Goal: Navigation & Orientation: Find specific page/section

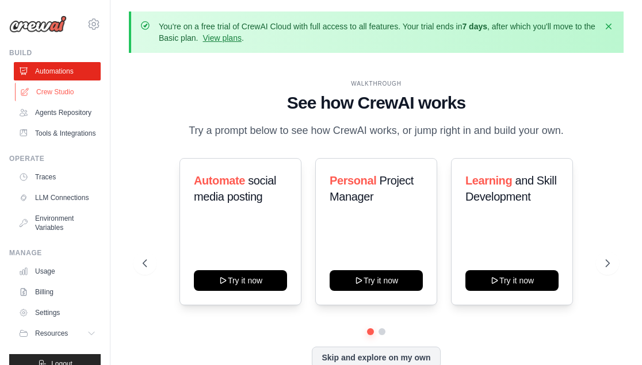
click at [58, 87] on link "Crew Studio" at bounding box center [58, 92] width 87 height 18
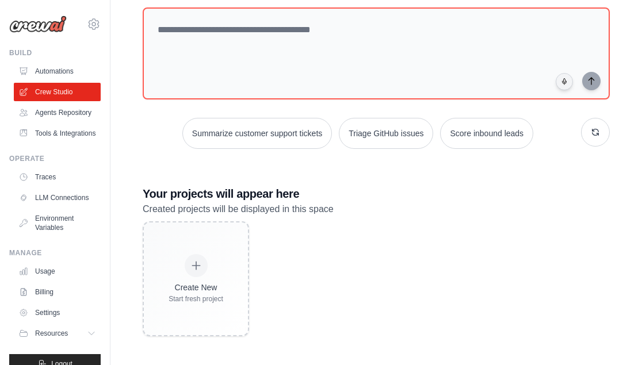
scroll to position [117, 0]
click at [54, 74] on link "Automations" at bounding box center [58, 71] width 87 height 18
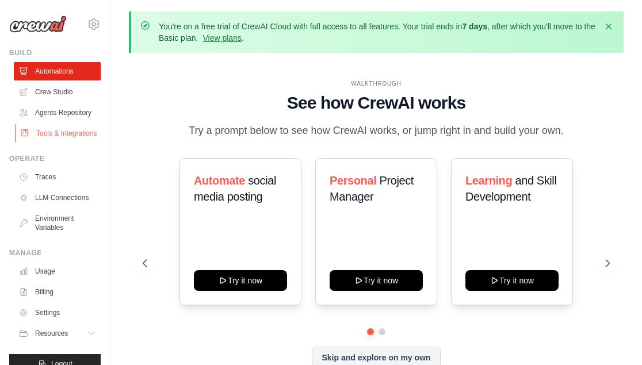
click at [46, 138] on link "Tools & Integrations" at bounding box center [58, 133] width 87 height 18
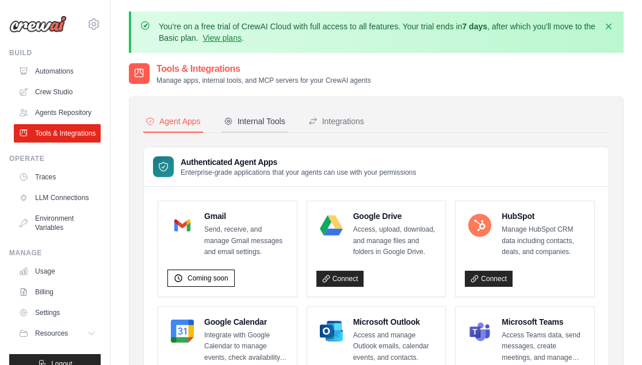
click at [272, 127] on button "Internal Tools" at bounding box center [255, 122] width 66 height 22
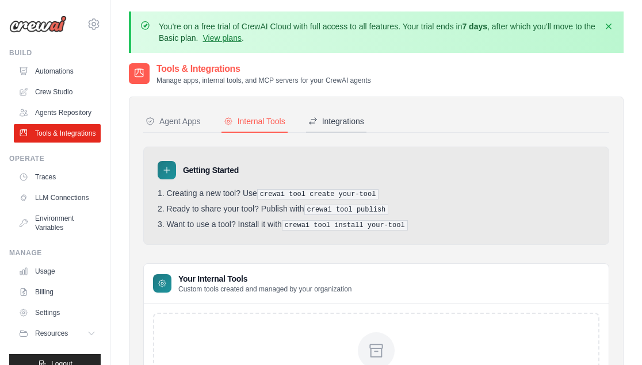
click at [358, 127] on div "Integrations" at bounding box center [336, 122] width 56 height 12
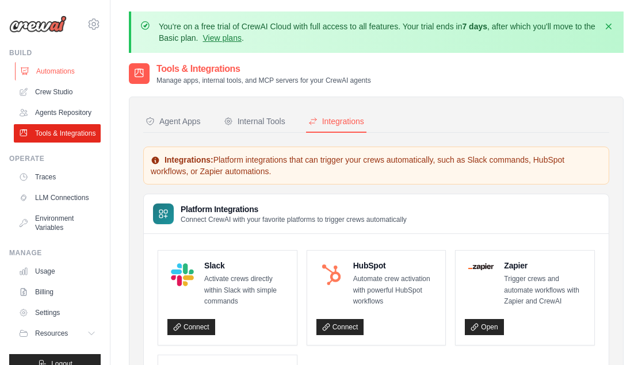
click at [69, 66] on link "Automations" at bounding box center [58, 71] width 87 height 18
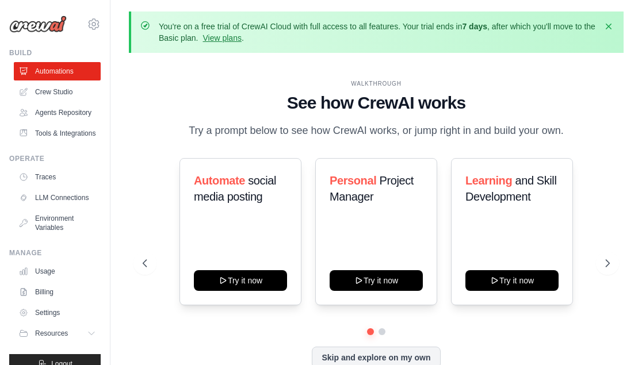
scroll to position [51, 0]
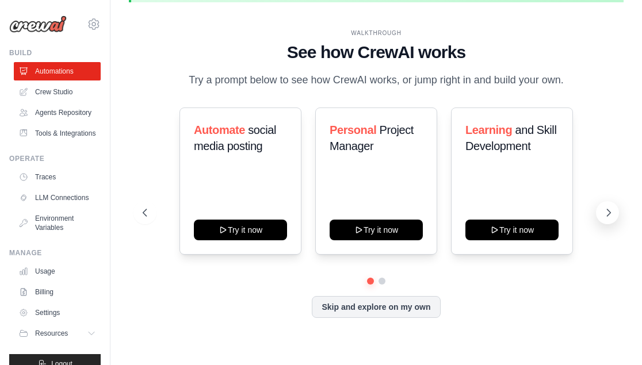
click at [603, 219] on icon at bounding box center [609, 213] width 12 height 12
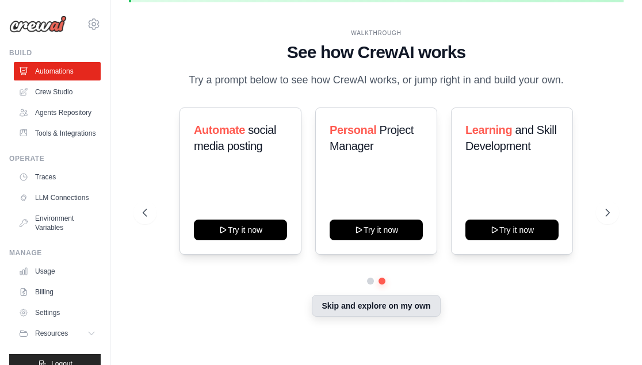
click at [376, 317] on button "Skip and explore on my own" at bounding box center [376, 306] width 128 height 22
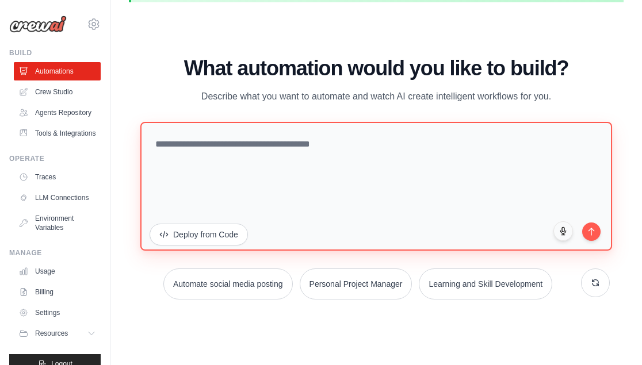
click at [310, 165] on textarea at bounding box center [376, 185] width 472 height 129
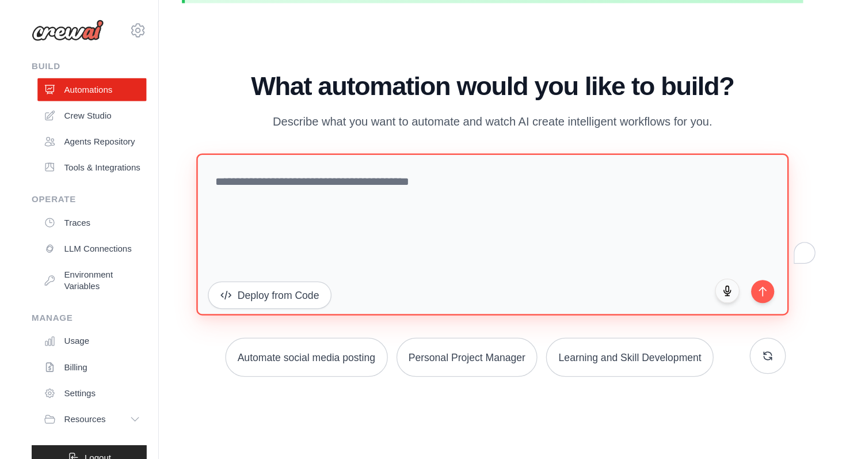
scroll to position [40, 0]
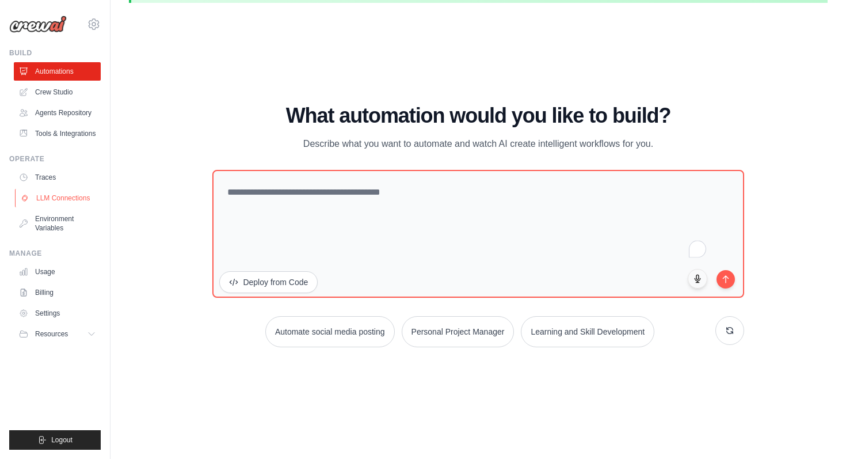
click at [72, 201] on link "LLM Connections" at bounding box center [58, 198] width 87 height 18
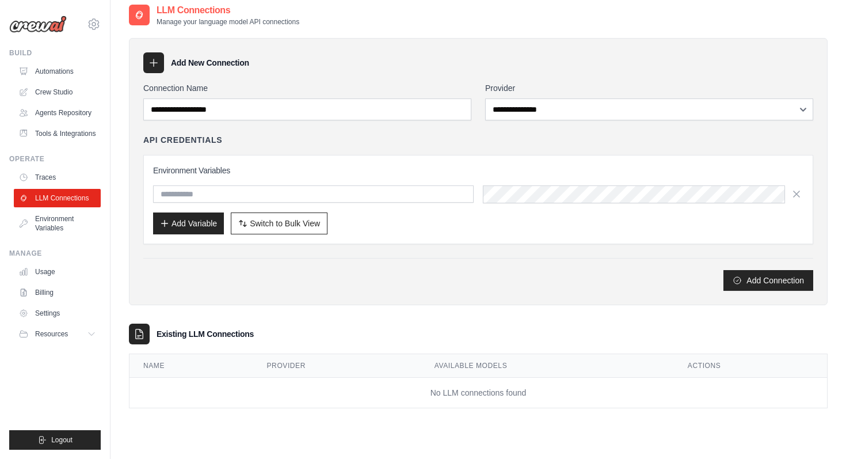
scroll to position [63, 0]
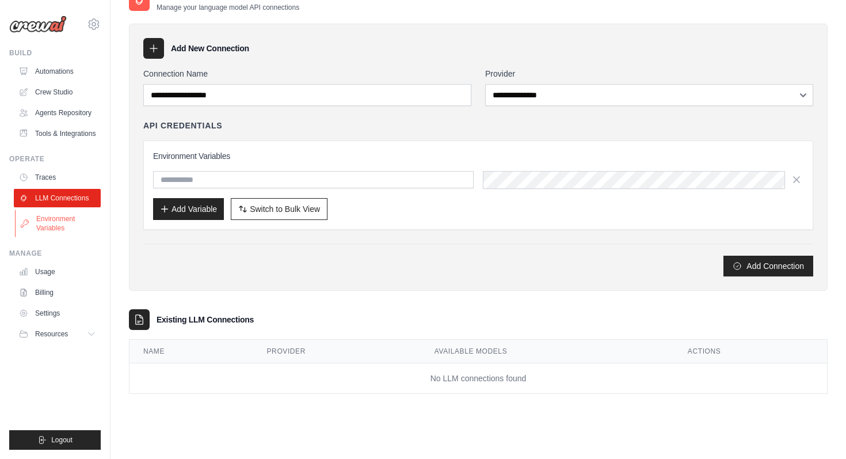
click at [58, 230] on link "Environment Variables" at bounding box center [58, 223] width 87 height 28
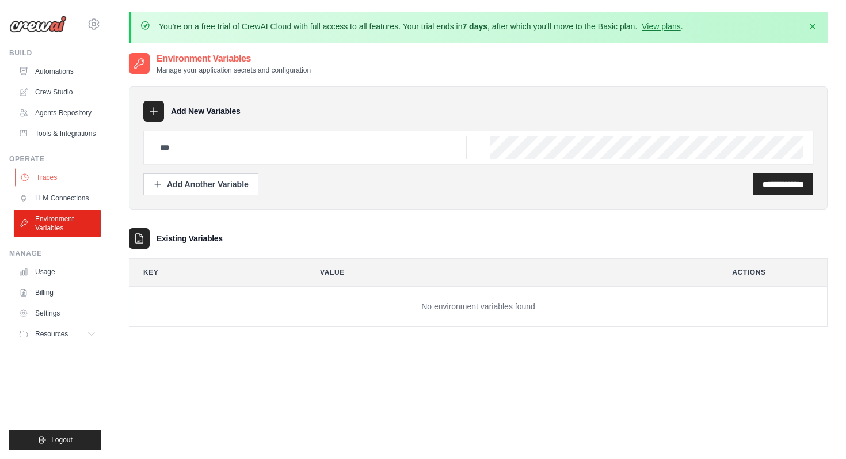
click at [43, 182] on link "Traces" at bounding box center [58, 177] width 87 height 18
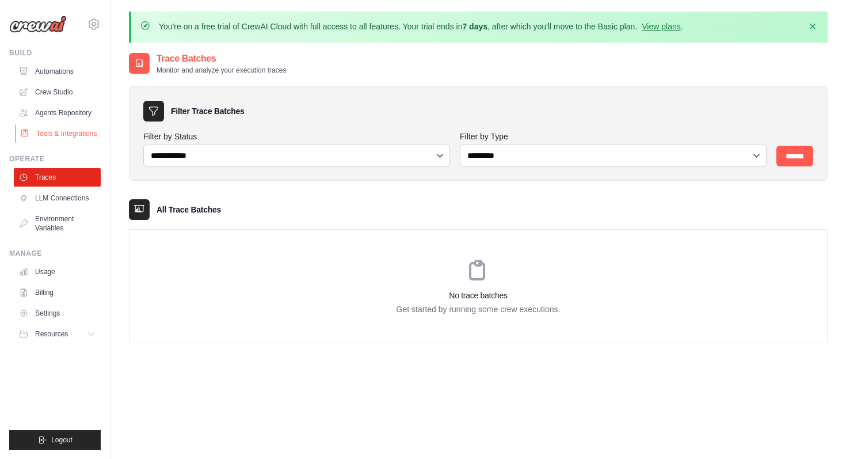
click at [49, 141] on link "Tools & Integrations" at bounding box center [58, 133] width 87 height 18
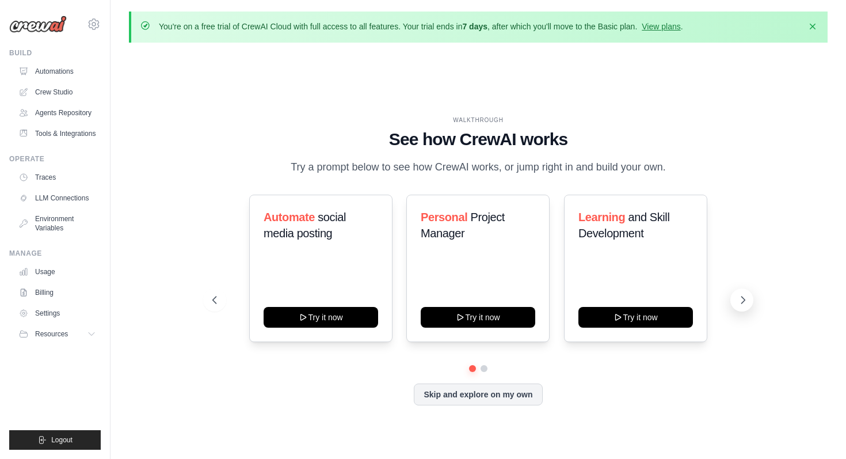
click at [642, 299] on button at bounding box center [741, 299] width 23 height 23
click at [642, 28] on link "View plans" at bounding box center [661, 26] width 39 height 9
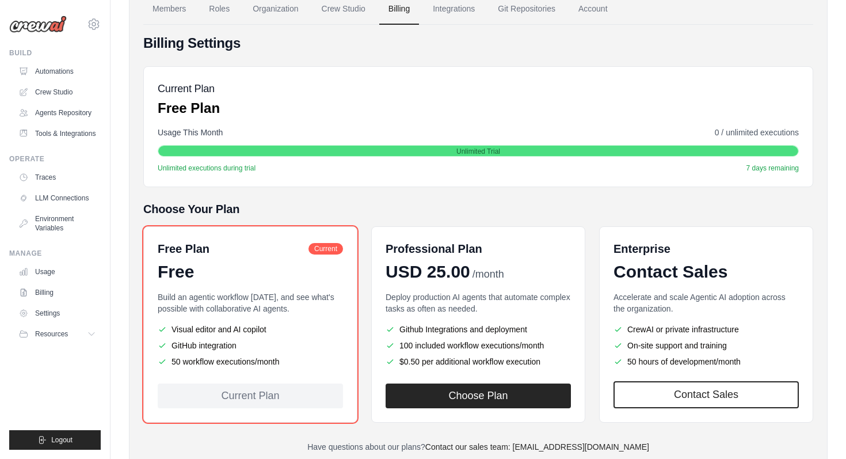
scroll to position [144, 0]
